Goal: Task Accomplishment & Management: Use online tool/utility

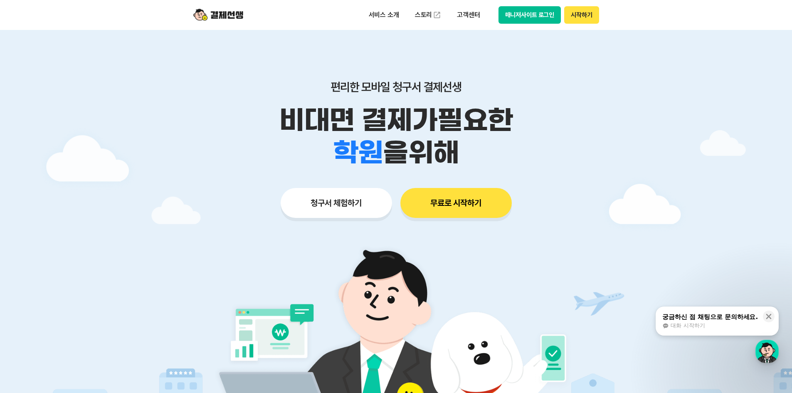
click at [354, 201] on button "청구서 체험하기" at bounding box center [336, 203] width 111 height 30
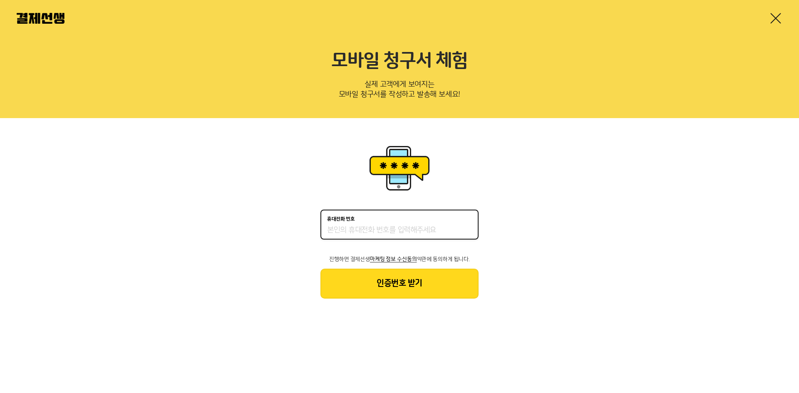
click at [368, 226] on input "휴대전화 번호" at bounding box center [399, 230] width 145 height 10
type input "01098765247"
click at [410, 272] on button "인증번호 받기" at bounding box center [399, 284] width 158 height 30
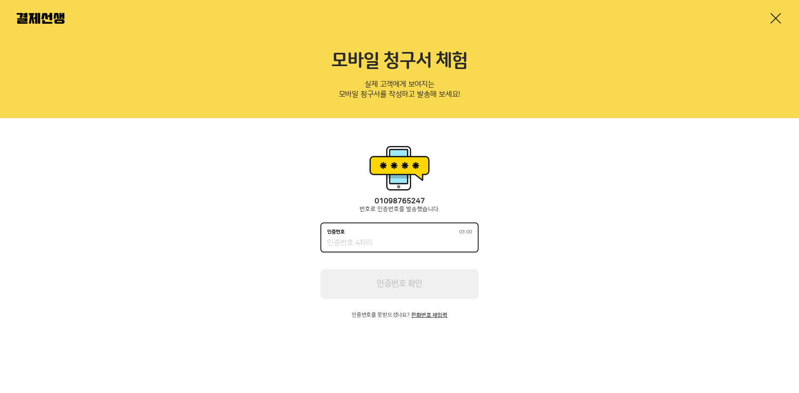
click at [415, 242] on input "인증번호 03:00" at bounding box center [399, 243] width 145 height 10
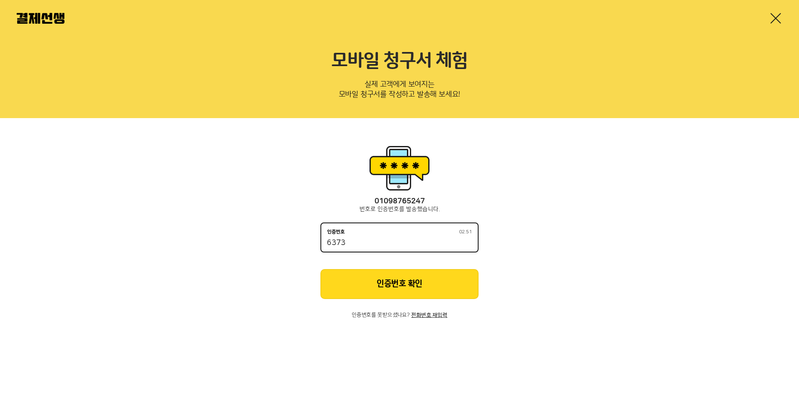
type input "6373"
click at [434, 273] on button "인증번호 확인" at bounding box center [399, 284] width 158 height 30
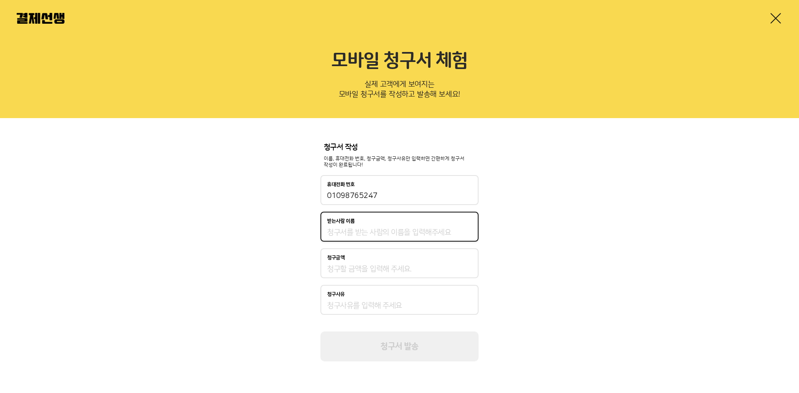
click at [410, 235] on input "받는사람 이름" at bounding box center [399, 233] width 145 height 10
type input "q"
type input "박성태"
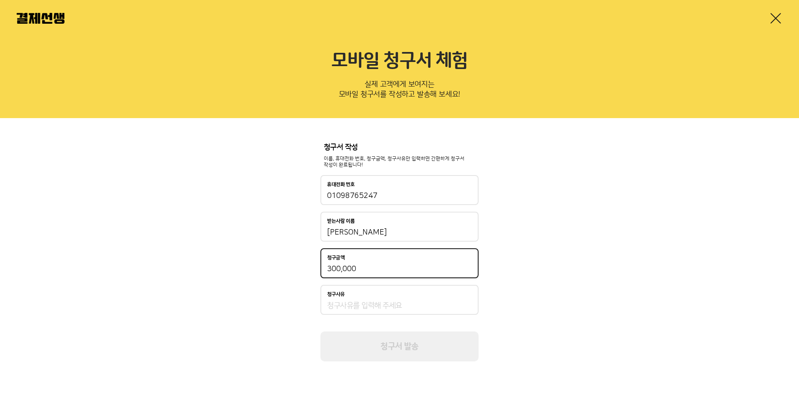
type input "300,000"
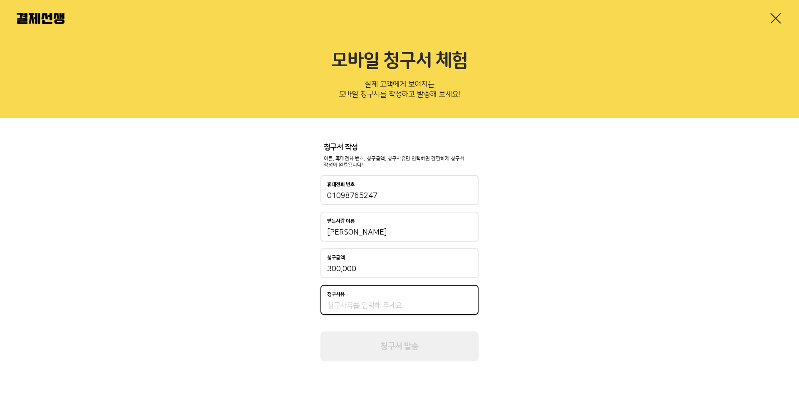
type input "ㅇ"
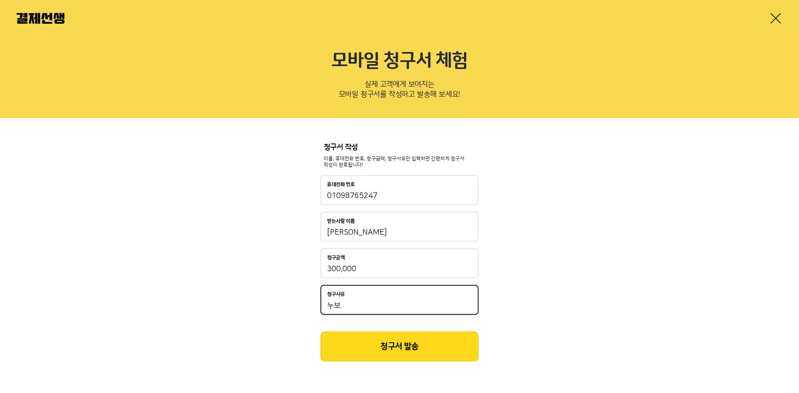
type input "누"
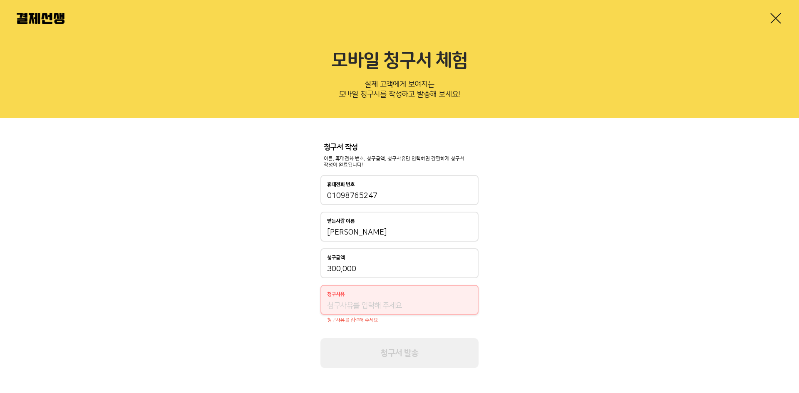
type input "ㄹ"
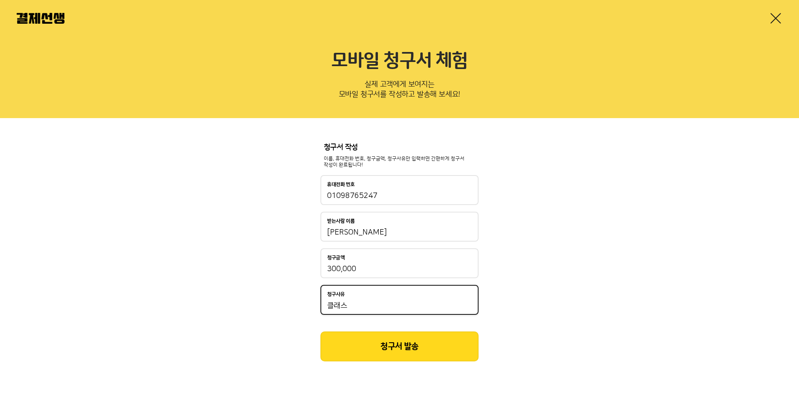
type input "클래스"
click at [406, 342] on button "청구서 발송" at bounding box center [399, 347] width 158 height 30
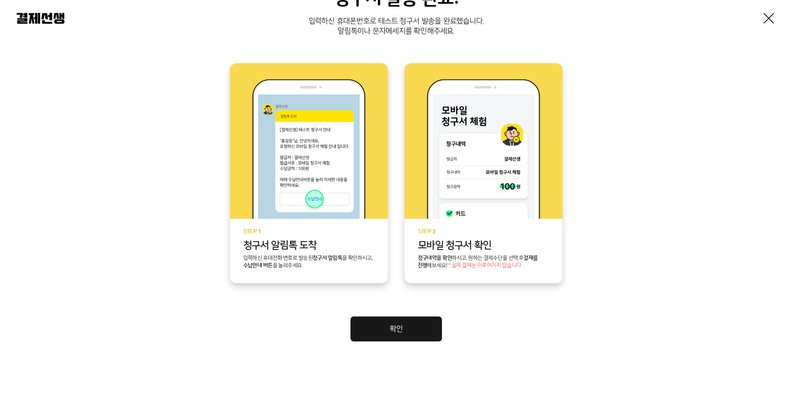
scroll to position [145, 0]
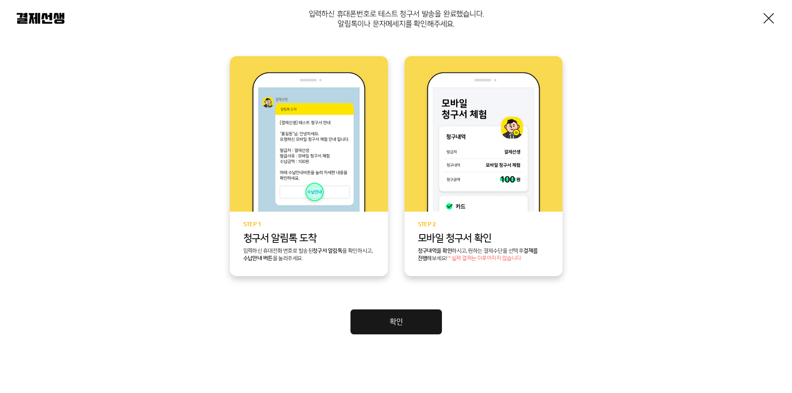
click at [418, 323] on link "확인" at bounding box center [397, 321] width 92 height 25
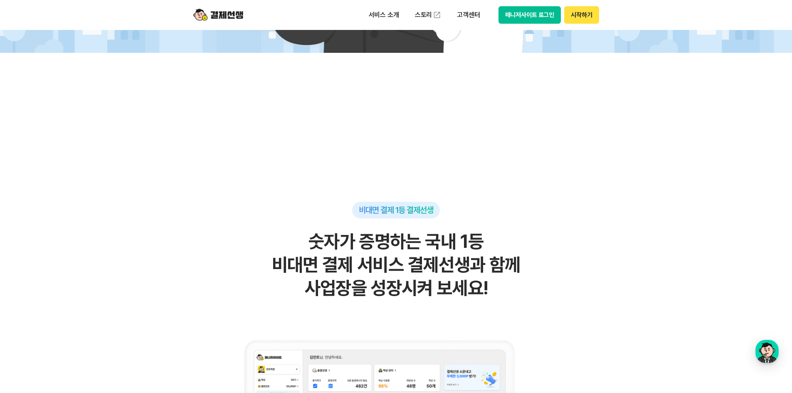
scroll to position [458, 0]
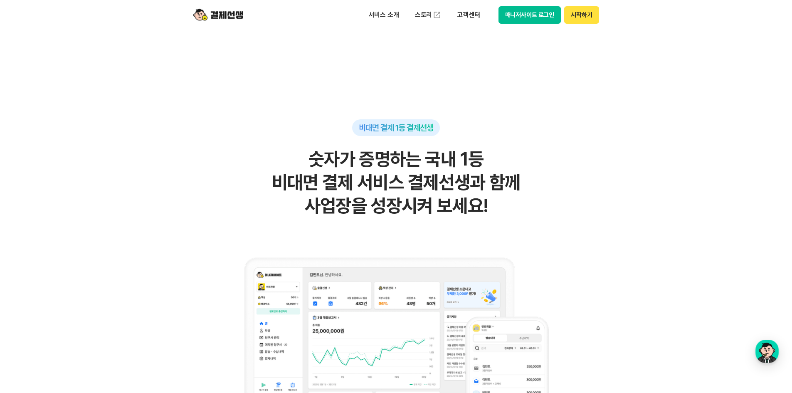
drag, startPoint x: 359, startPoint y: 158, endPoint x: 562, endPoint y: 208, distance: 208.9
click at [562, 208] on h2 "숫자가 증명하는 국내 1등 비대면 결제 서비스 결제선생과 함께 사업장을 성장시켜 보세요!" at bounding box center [397, 183] width 408 height 70
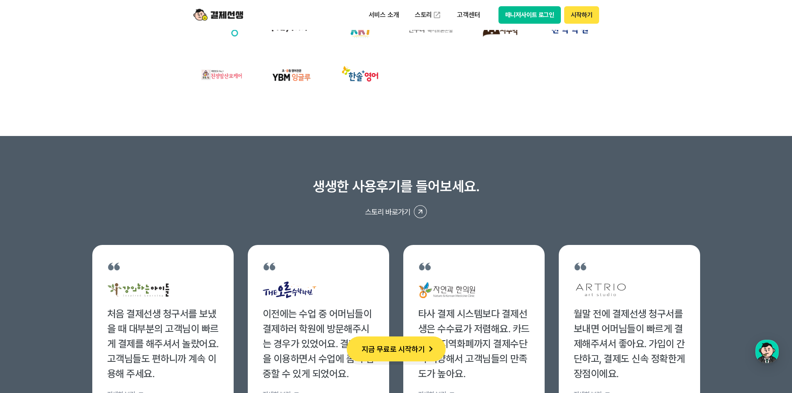
scroll to position [3078, 0]
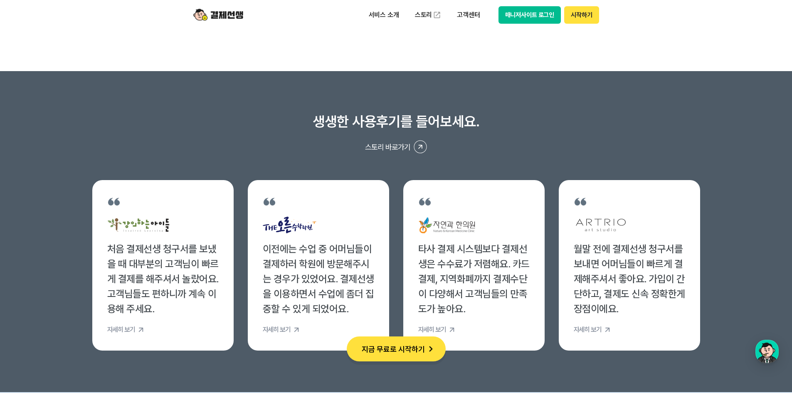
click at [267, 153] on button "스토리 바로가기" at bounding box center [396, 146] width 608 height 13
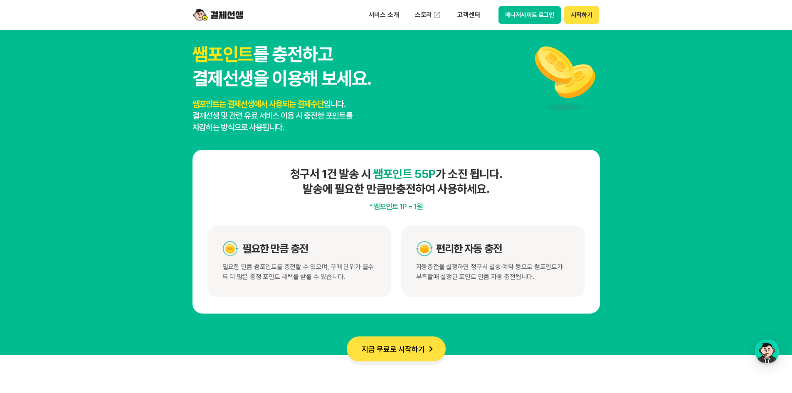
scroll to position [4243, 0]
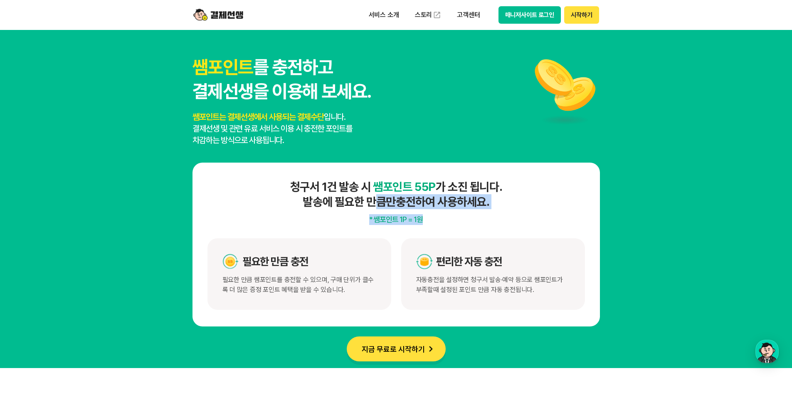
drag, startPoint x: 367, startPoint y: 200, endPoint x: 537, endPoint y: 215, distance: 170.4
click at [537, 215] on div "청구서 1건 발송 시 쌤포인트 55P 가 소진 됩니다. 발송에 필요한 만큼만 충전하여 사용하세요. * 쌤포인트 1P = 1원 필요한 만큼 충전…" at bounding box center [397, 245] width 408 height 164
click at [290, 186] on h4 "청구서 1건 발송 시 쌤포인트 55P 가 소진 됩니다. 발송에 필요한 만큼만 충전하여 사용하세요." at bounding box center [397, 194] width 378 height 30
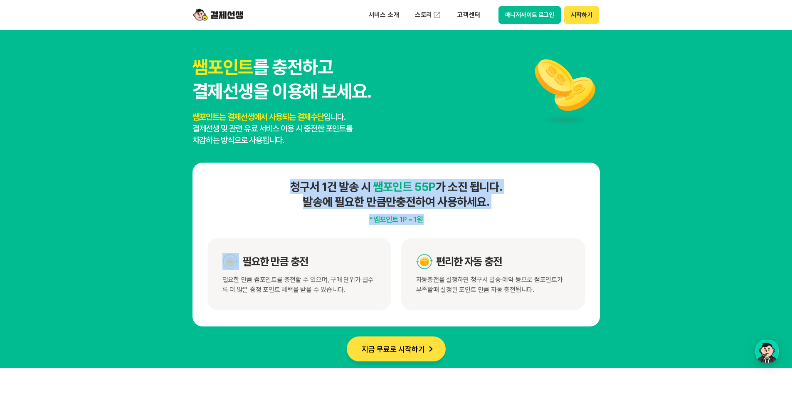
drag, startPoint x: 290, startPoint y: 186, endPoint x: 463, endPoint y: 215, distance: 175.5
click at [463, 215] on div "청구서 1건 발송 시 쌤포인트 55P 가 소진 됩니다. 발송에 필요한 만큼만 충전하여 사용하세요. * 쌤포인트 1P = 1원 필요한 만큼 충전…" at bounding box center [397, 245] width 408 height 164
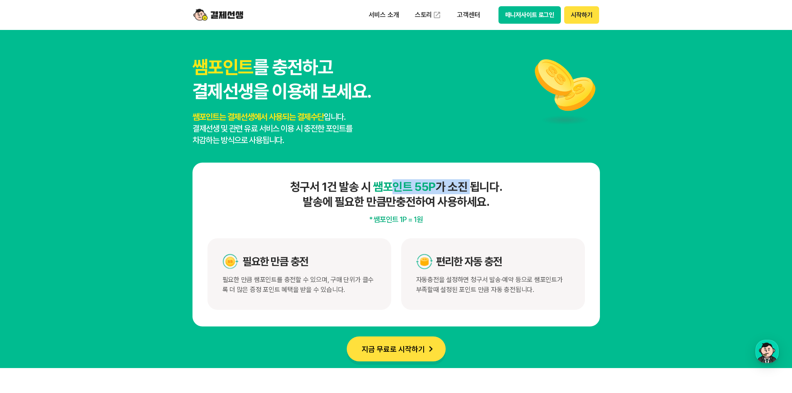
drag, startPoint x: 389, startPoint y: 184, endPoint x: 477, endPoint y: 201, distance: 89.3
click at [476, 198] on h4 "청구서 1건 발송 시 쌤포인트 55P 가 소진 됩니다. 발송에 필요한 만큼만 충전하여 사용하세요." at bounding box center [397, 194] width 378 height 30
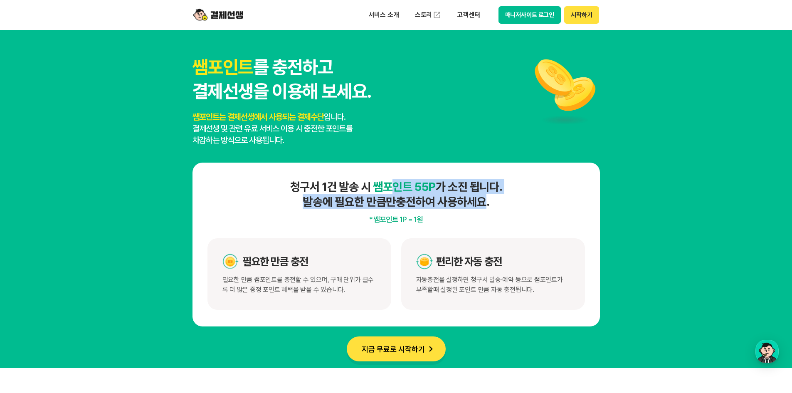
click at [477, 202] on h4 "청구서 1건 발송 시 쌤포인트 55P 가 소진 됩니다. 발송에 필요한 만큼만 충전하여 사용하세요." at bounding box center [397, 194] width 378 height 30
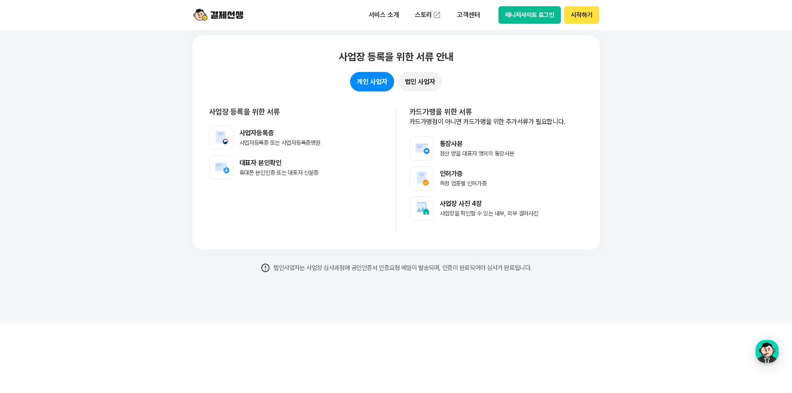
scroll to position [6572, 0]
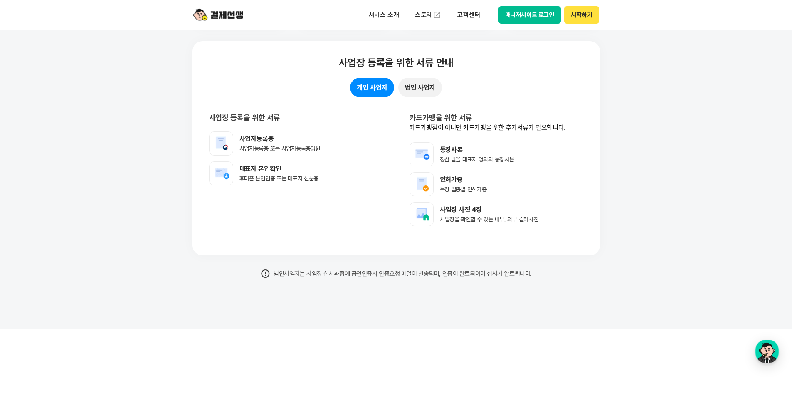
click at [264, 144] on p "사업자등록증" at bounding box center [280, 138] width 81 height 9
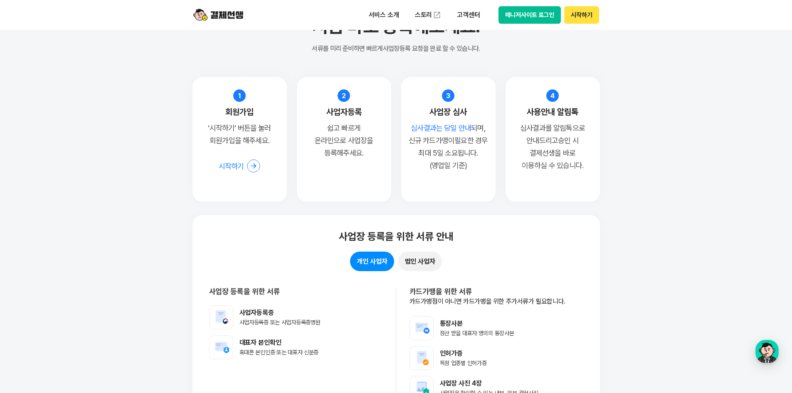
scroll to position [6322, 0]
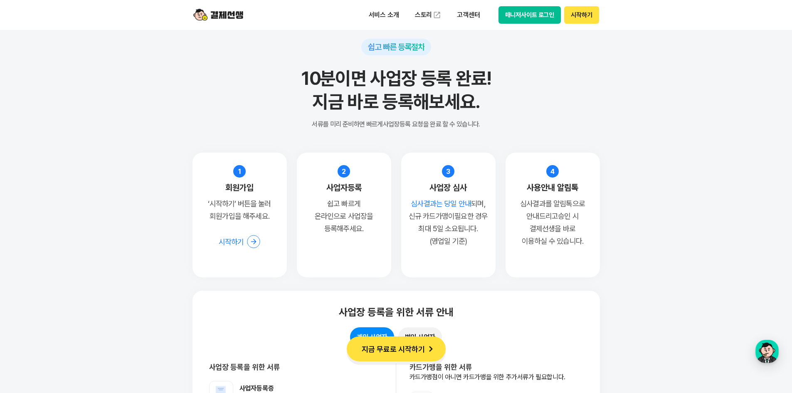
click at [413, 353] on button "지금 무료로 시작하기" at bounding box center [396, 349] width 99 height 25
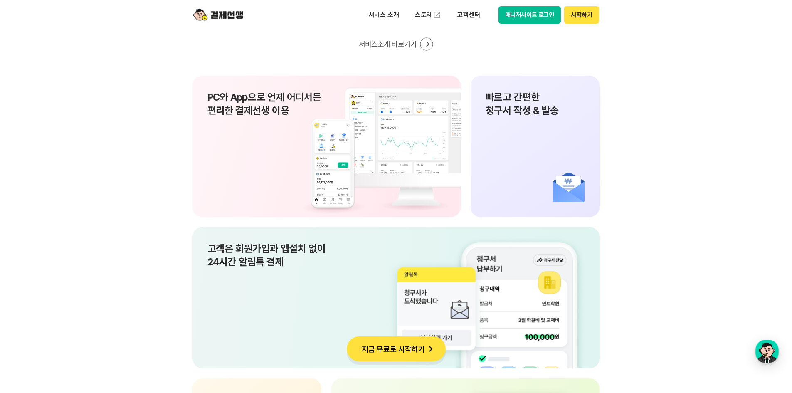
scroll to position [5532, 0]
click at [507, 203] on div "빠르고 간편한 청구서 작성 & 발송" at bounding box center [535, 145] width 129 height 141
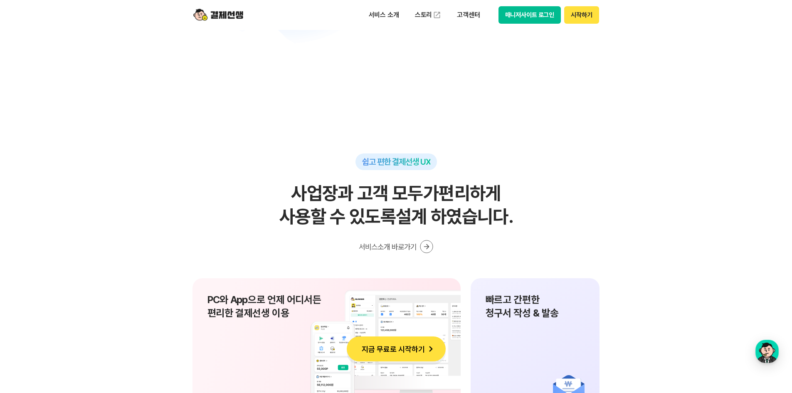
scroll to position [5241, 0]
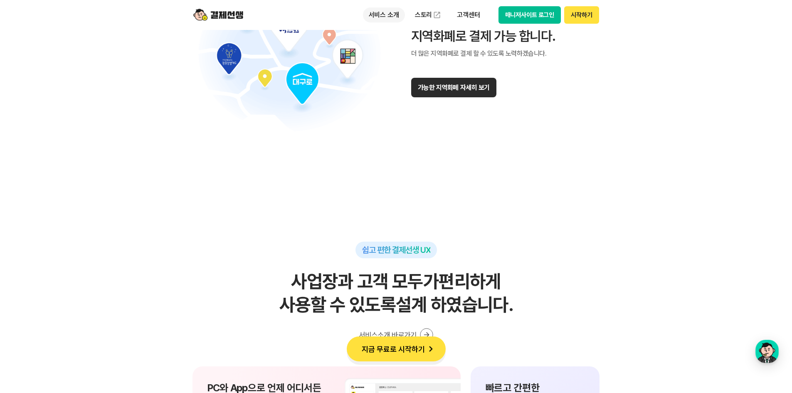
click at [394, 12] on p "서비스 소개" at bounding box center [384, 14] width 42 height 15
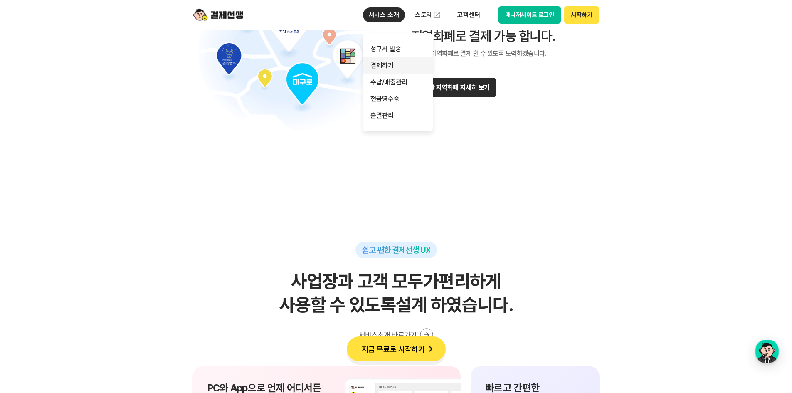
click at [395, 64] on link "결제하기" at bounding box center [398, 65] width 70 height 17
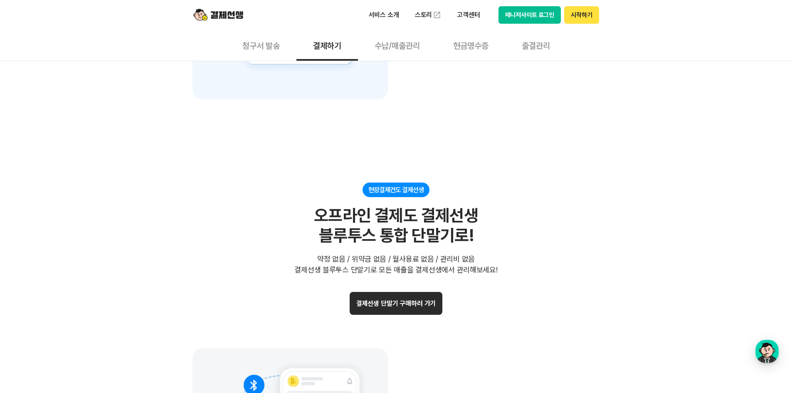
scroll to position [1539, 0]
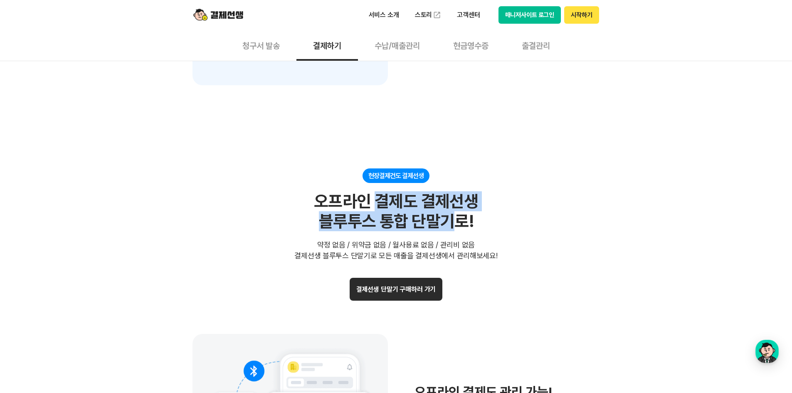
drag, startPoint x: 378, startPoint y: 203, endPoint x: 451, endPoint y: 233, distance: 79.2
click at [451, 233] on div "현장결제건도 결제선생 오프라인 결제도 결제선생 블루투스 통합 단말기로! 약정 없음 / 위약금 없음 / 월사용료 없음 / 관리비 없음 결제선생 …" at bounding box center [397, 214] width 408 height 93
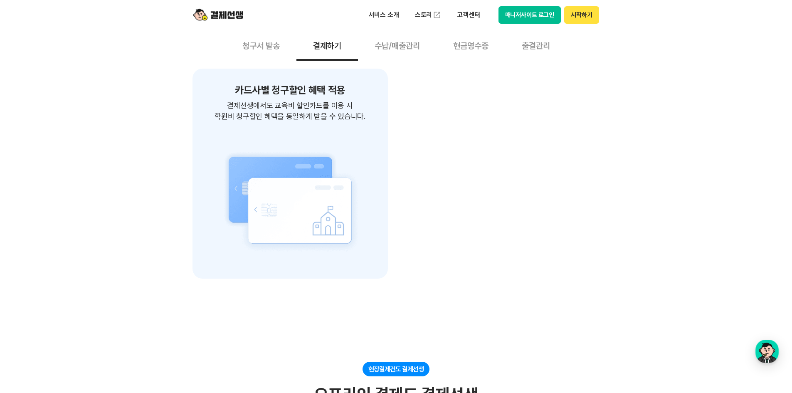
scroll to position [1248, 0]
